Goal: Information Seeking & Learning: Compare options

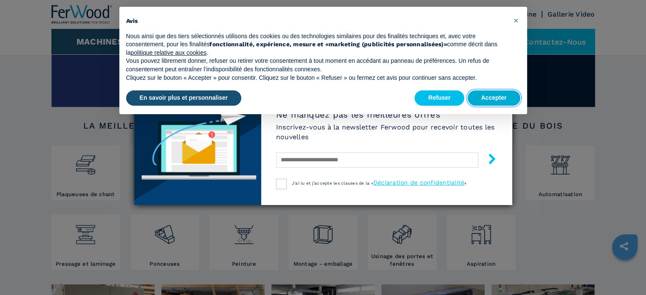
click at [494, 97] on button "Accepter" at bounding box center [494, 98] width 53 height 15
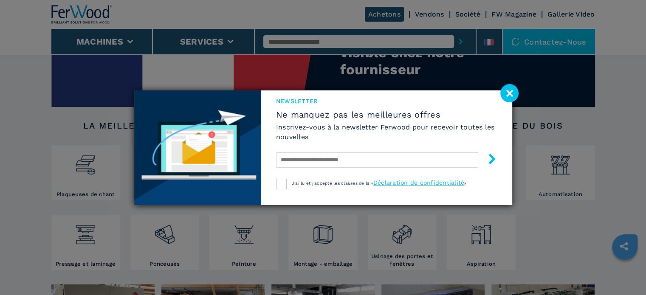
click at [510, 98] on image at bounding box center [510, 93] width 18 height 18
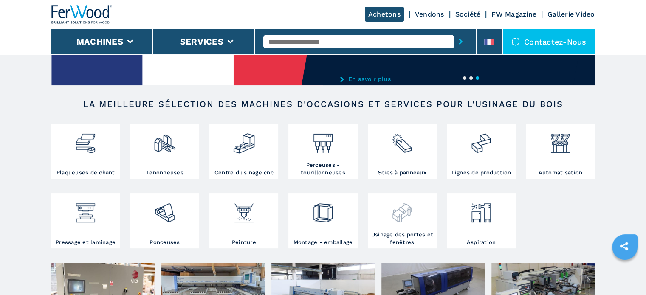
scroll to position [127, 0]
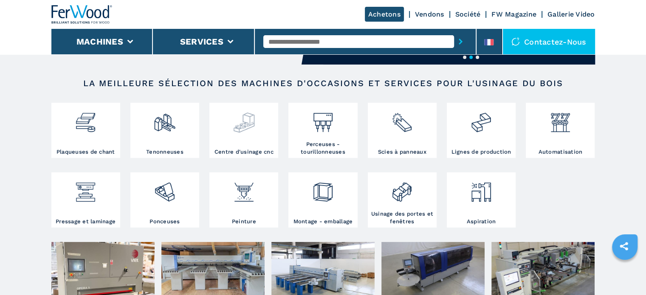
click at [247, 130] on img at bounding box center [244, 119] width 23 height 29
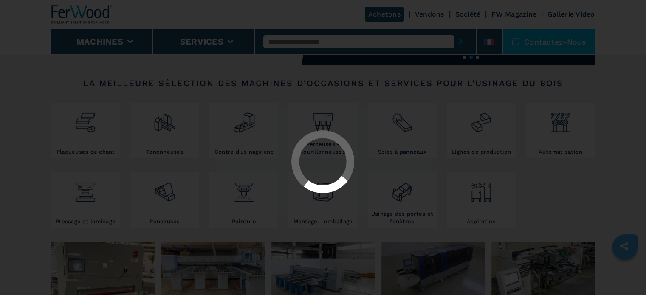
select select "**********"
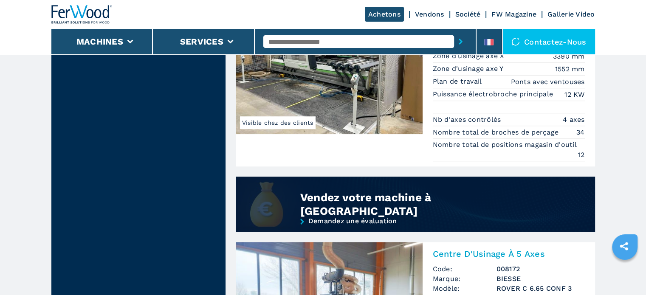
scroll to position [552, 0]
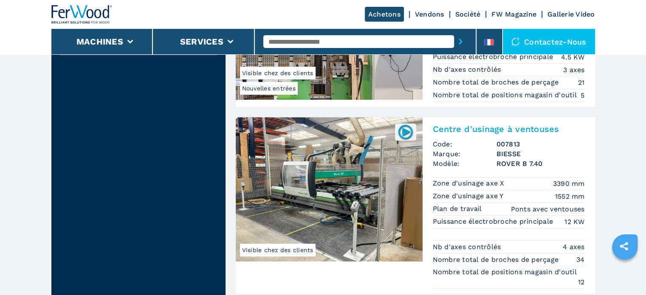
click at [323, 181] on img at bounding box center [329, 189] width 187 height 144
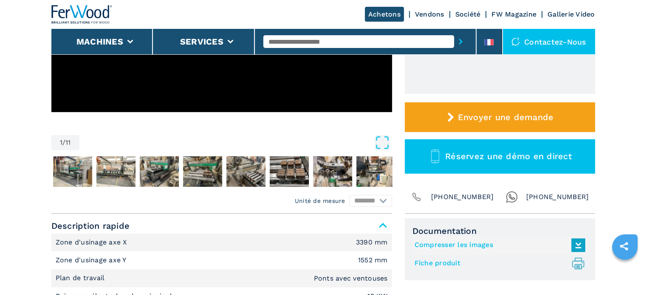
scroll to position [212, 0]
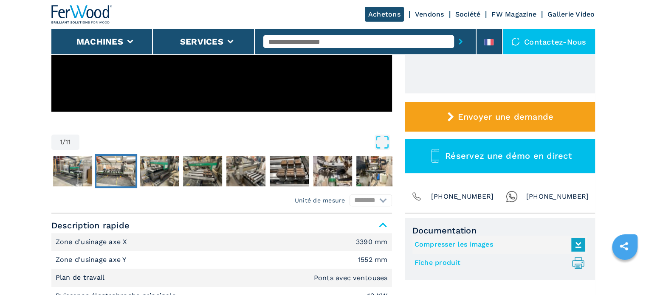
click at [113, 169] on img "Go to Slide 3" at bounding box center [115, 171] width 39 height 31
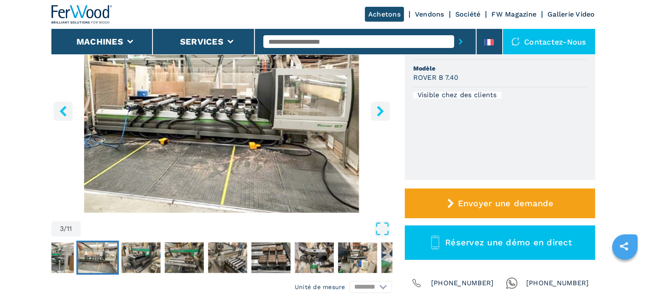
scroll to position [85, 0]
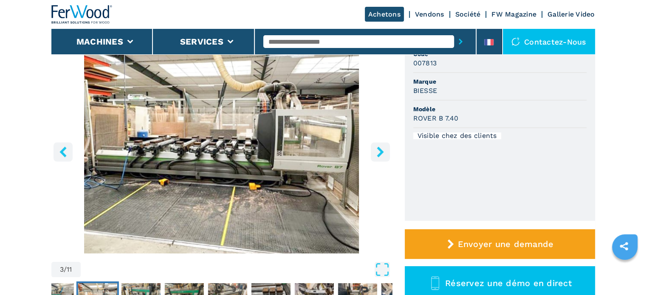
click at [381, 151] on icon "right-button" at bounding box center [380, 152] width 7 height 11
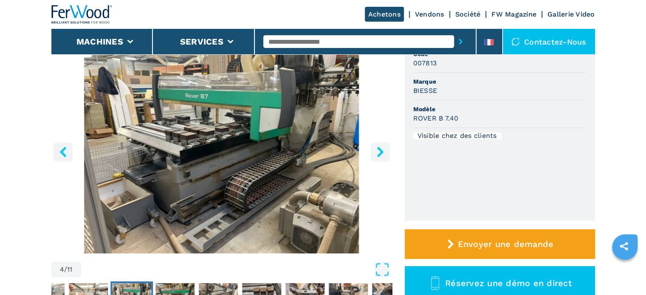
click at [380, 151] on icon "right-button" at bounding box center [380, 152] width 11 height 11
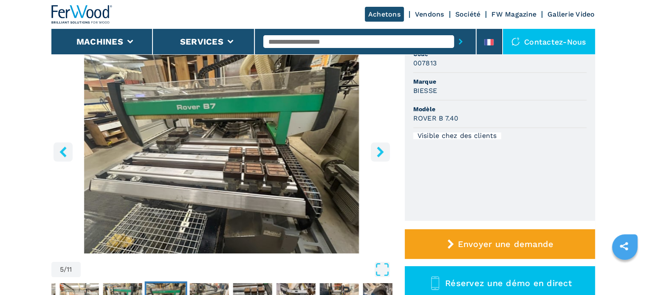
click at [380, 151] on icon "right-button" at bounding box center [380, 152] width 11 height 11
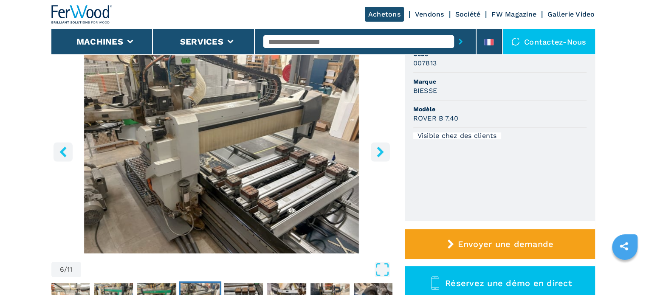
click at [380, 151] on icon "right-button" at bounding box center [380, 152] width 11 height 11
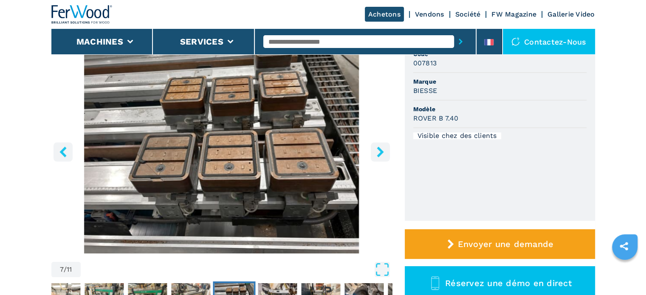
click at [380, 151] on icon "right-button" at bounding box center [380, 152] width 11 height 11
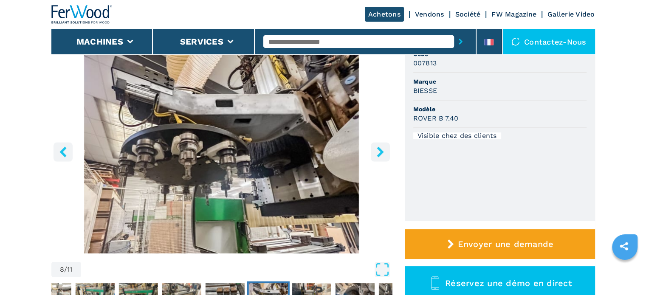
click at [381, 151] on icon "right-button" at bounding box center [380, 152] width 7 height 11
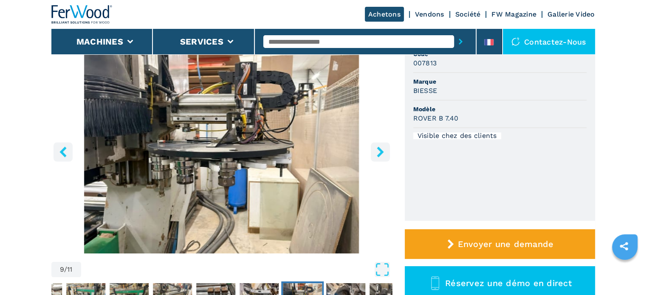
click at [381, 151] on icon "right-button" at bounding box center [380, 152] width 7 height 11
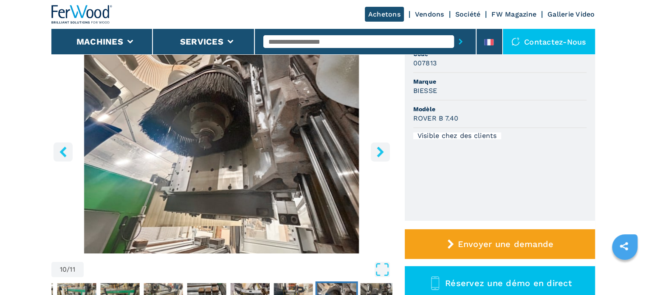
click at [383, 151] on icon "right-button" at bounding box center [380, 152] width 7 height 11
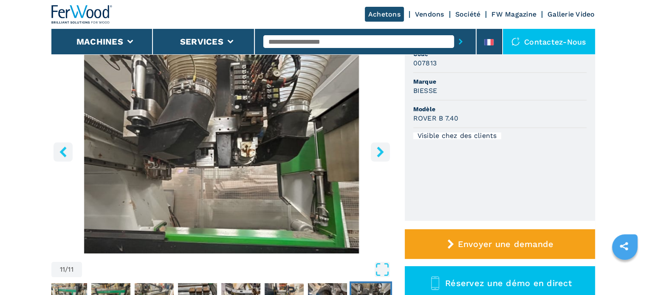
click at [384, 151] on icon "right-button" at bounding box center [380, 152] width 11 height 11
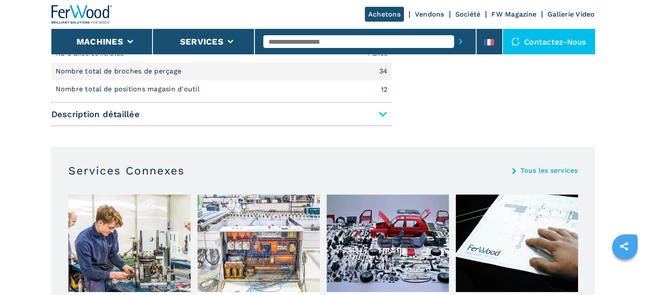
scroll to position [510, 0]
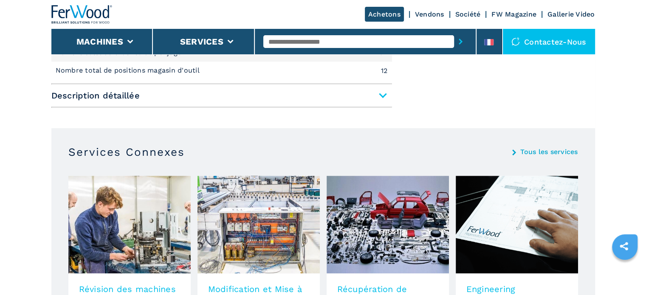
click at [382, 95] on span "Description détaillée" at bounding box center [221, 95] width 341 height 15
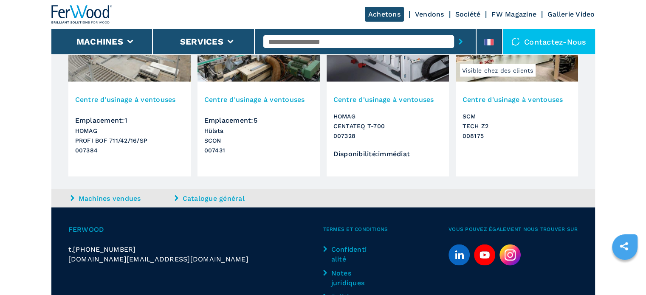
scroll to position [1697, 0]
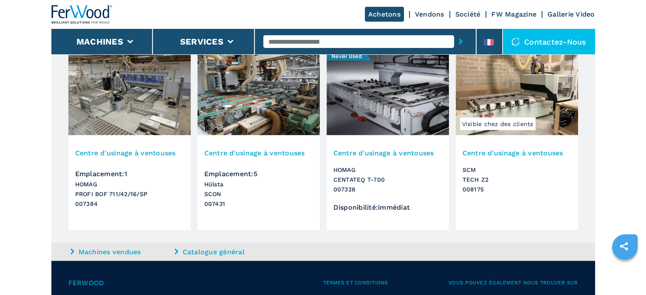
click at [529, 106] on img at bounding box center [517, 93] width 122 height 85
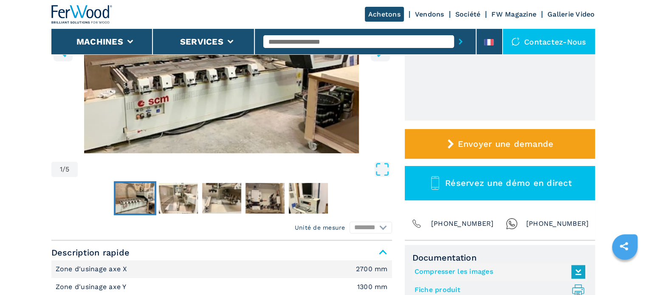
scroll to position [212, 0]
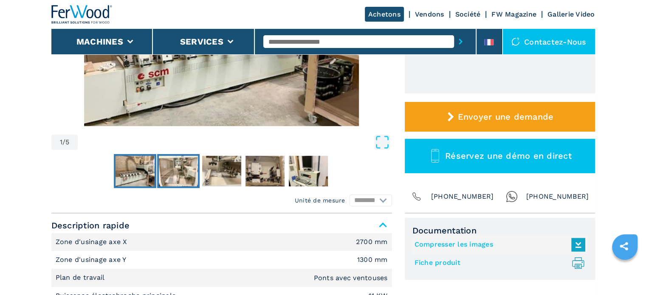
click at [182, 173] on img "Go to Slide 2" at bounding box center [178, 171] width 39 height 31
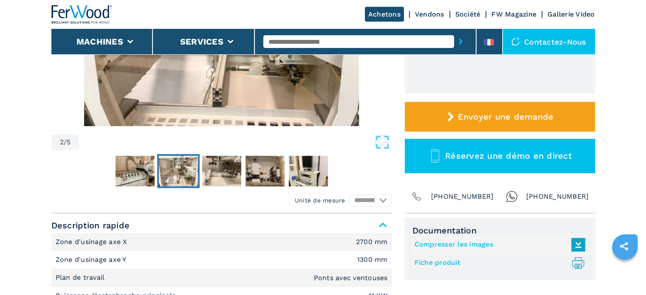
scroll to position [127, 0]
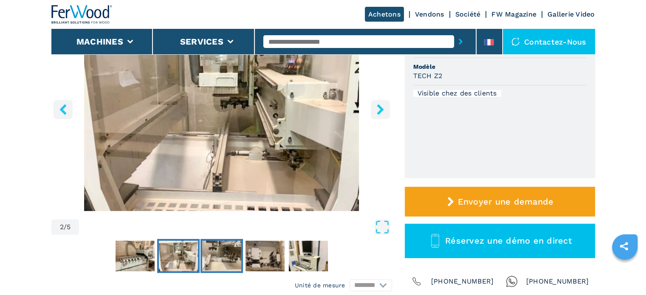
click at [227, 255] on img "Go to Slide 3" at bounding box center [221, 256] width 39 height 31
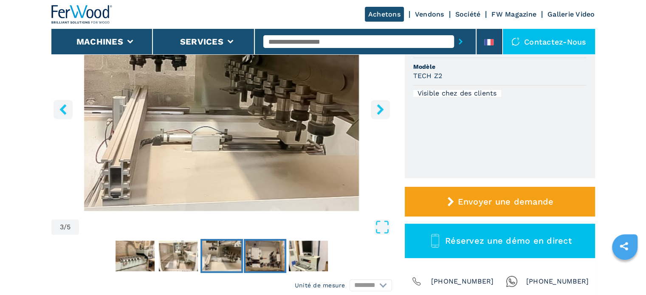
click at [270, 255] on img "Go to Slide 4" at bounding box center [265, 256] width 39 height 31
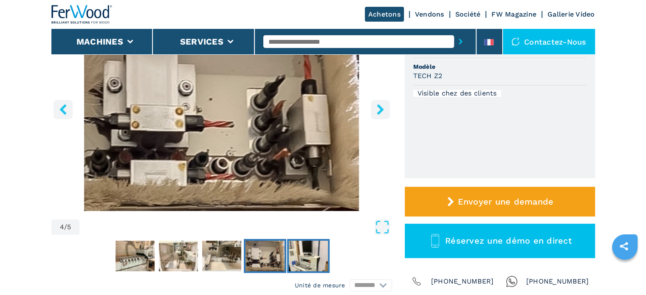
click at [309, 253] on img "Go to Slide 5" at bounding box center [308, 256] width 39 height 31
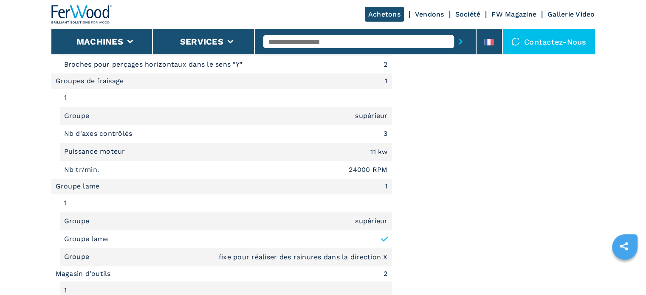
scroll to position [892, 0]
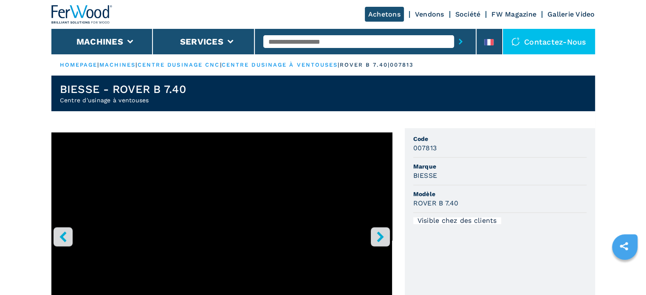
select select "**********"
